Goal: Task Accomplishment & Management: Use online tool/utility

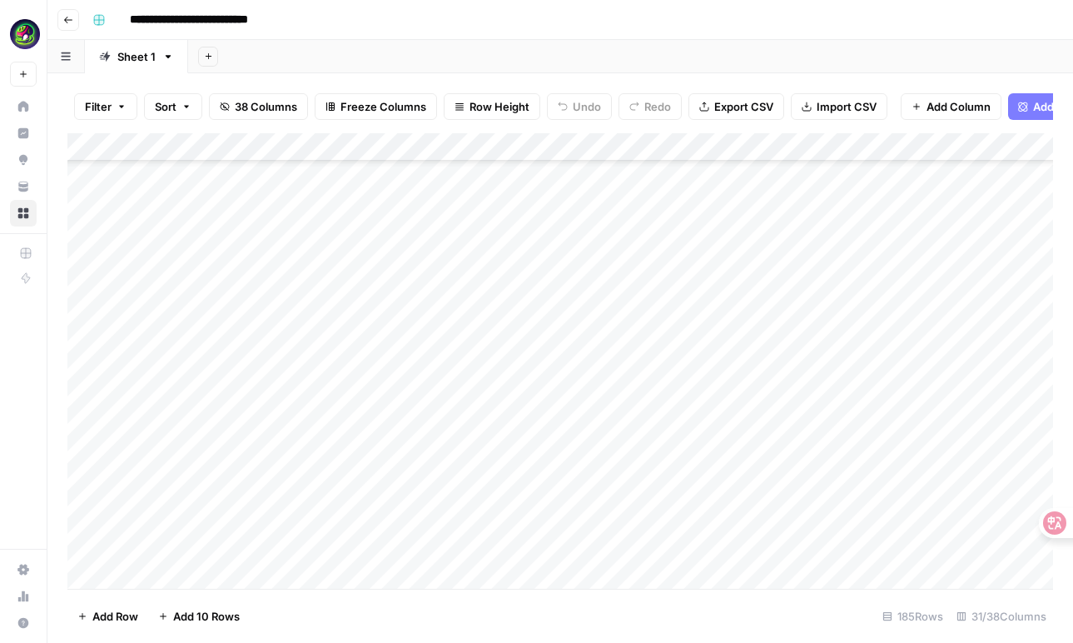
scroll to position [2610, 0]
click at [237, 229] on div "Add Column" at bounding box center [560, 360] width 986 height 455
click at [214, 421] on div "Add Column" at bounding box center [560, 360] width 986 height 455
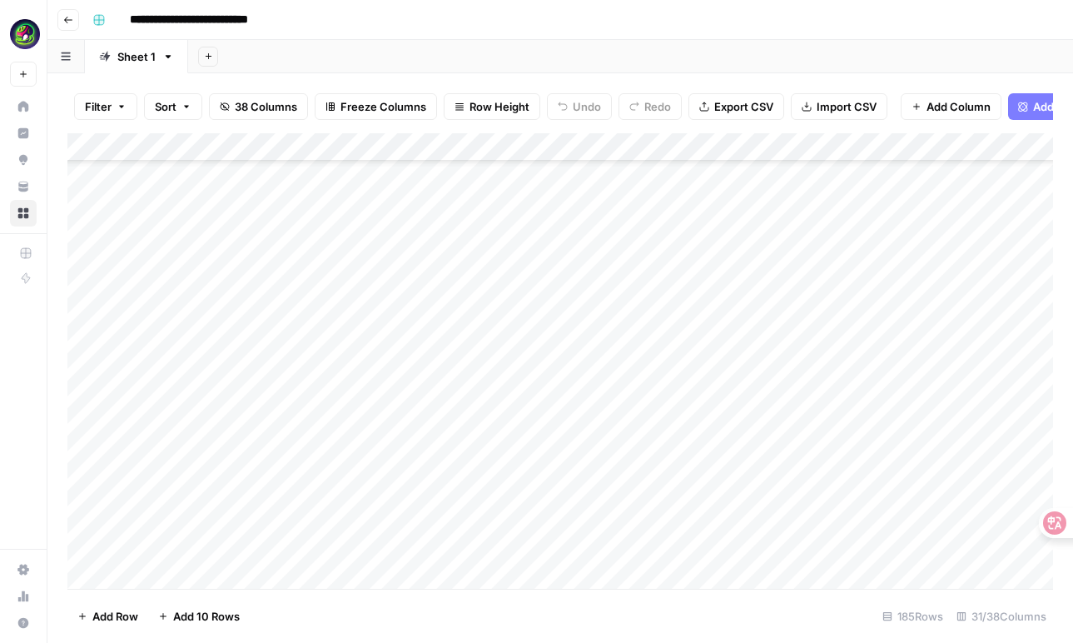
click at [222, 325] on div "Add Column" at bounding box center [560, 360] width 986 height 455
click at [343, 373] on div "Add Column" at bounding box center [560, 360] width 986 height 455
click at [345, 330] on div "Add Column" at bounding box center [560, 360] width 986 height 455
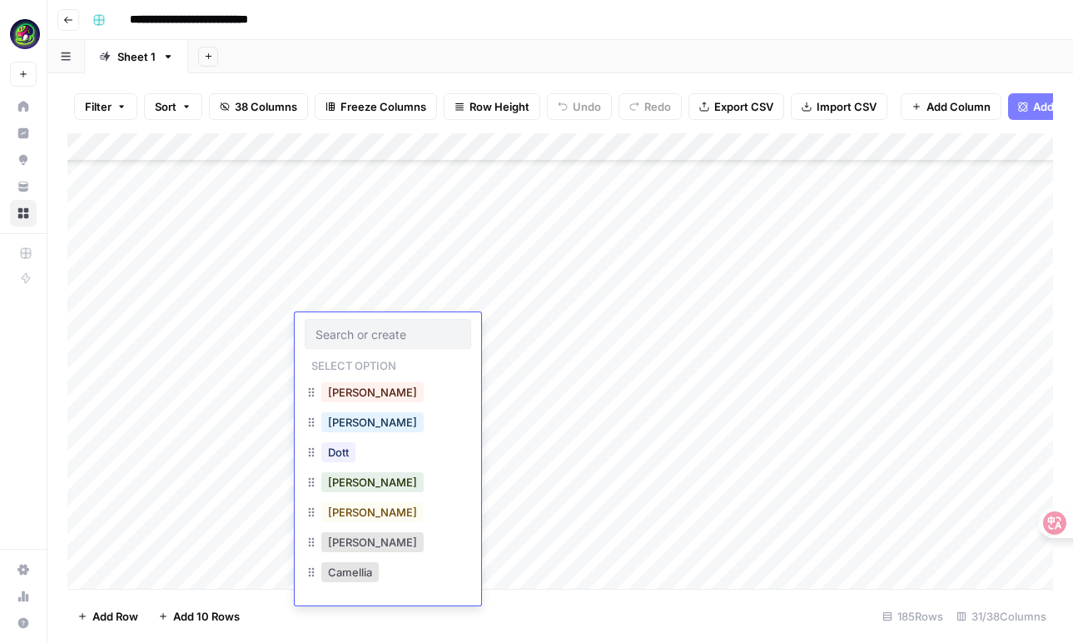
click at [354, 556] on div "[PERSON_NAME]" at bounding box center [388, 544] width 166 height 30
click at [354, 546] on button "[PERSON_NAME]" at bounding box center [372, 542] width 102 height 20
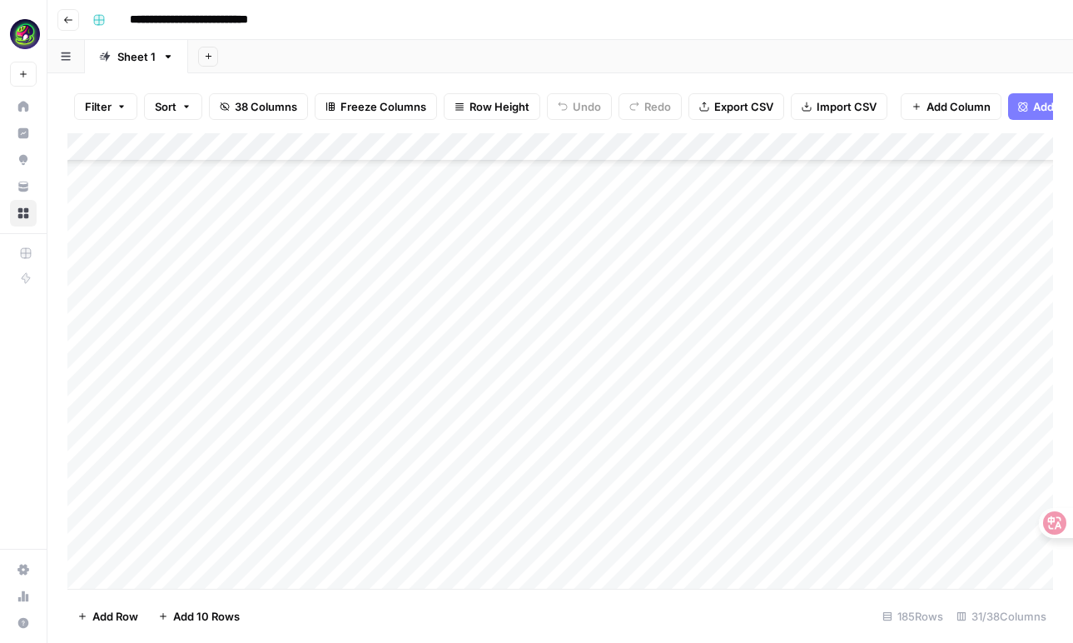
click at [266, 313] on div "Add Column" at bounding box center [560, 360] width 986 height 455
click at [261, 332] on div "Add Column" at bounding box center [560, 360] width 986 height 455
type textarea "**********"
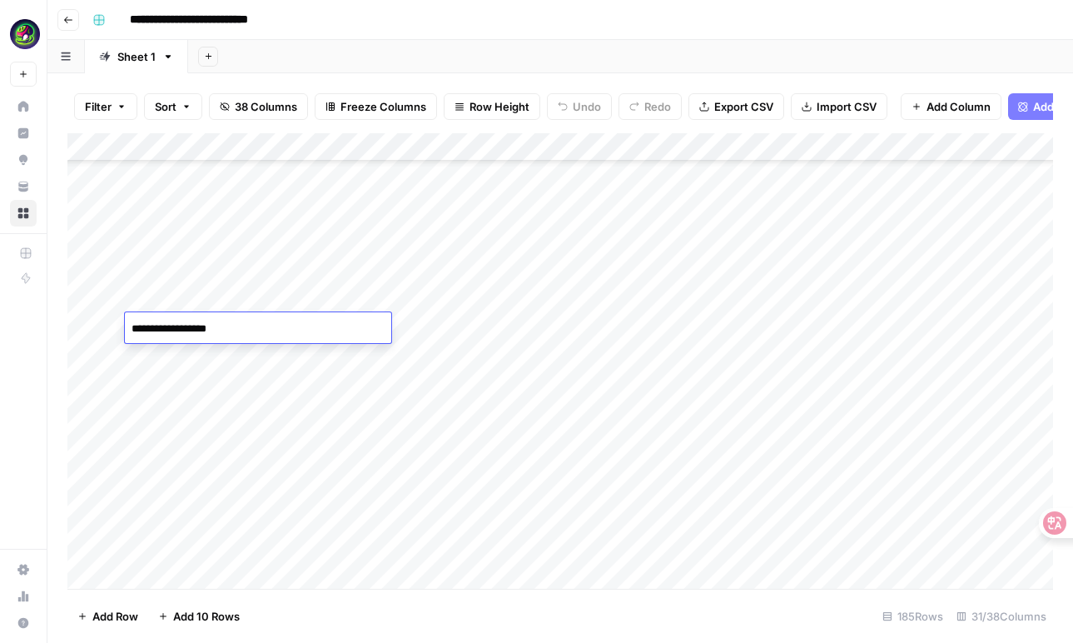
click at [454, 324] on div "Add Column" at bounding box center [560, 360] width 986 height 455
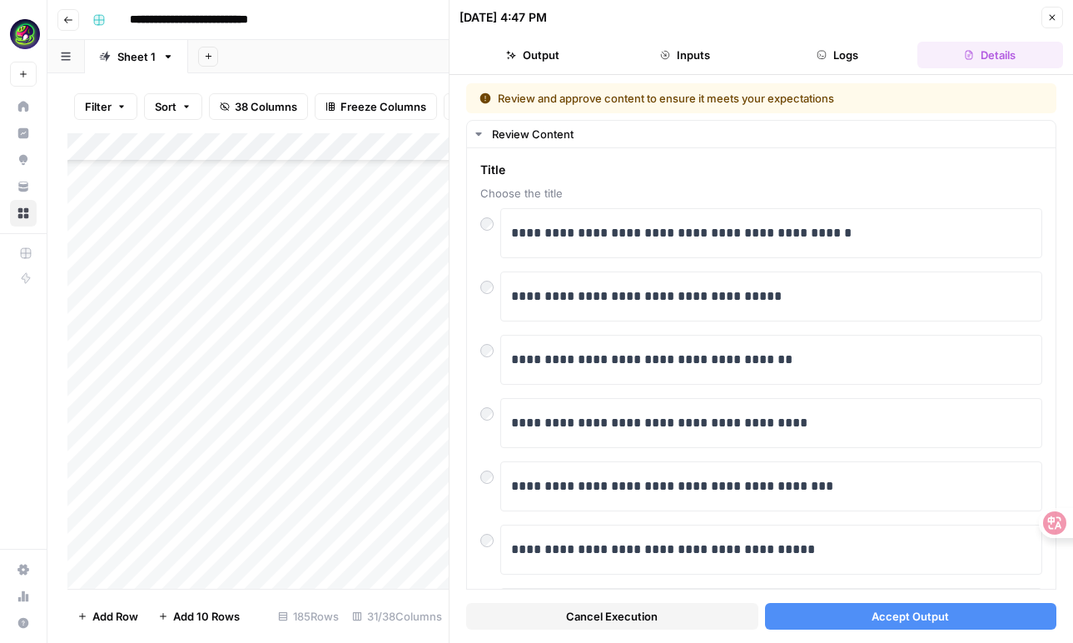
click at [832, 615] on button "Accept Output" at bounding box center [911, 616] width 292 height 27
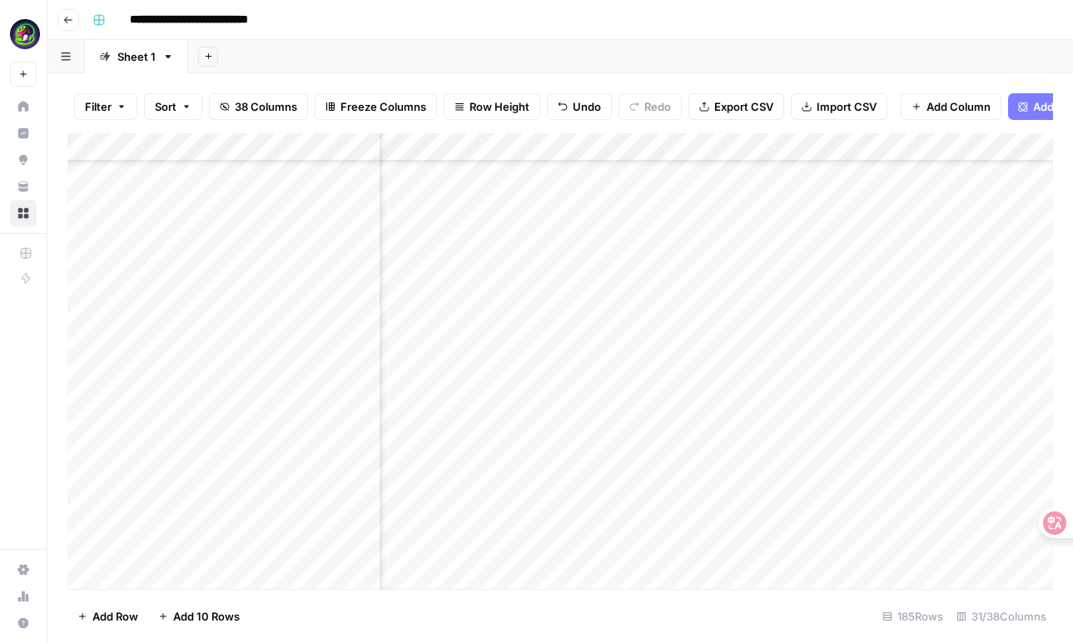
scroll to position [3071, 678]
